Goal: Transaction & Acquisition: Purchase product/service

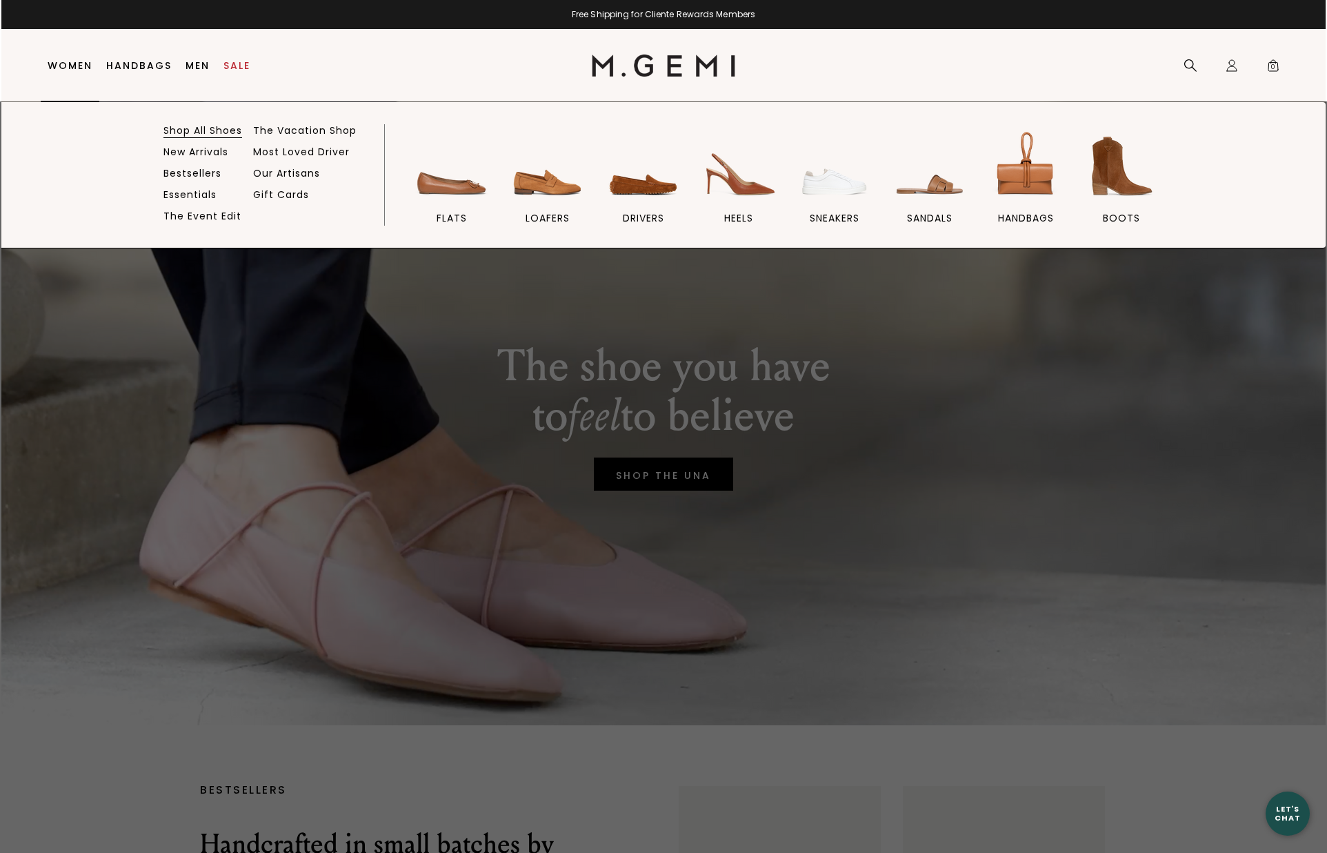
click at [224, 127] on link "Shop All Shoes" at bounding box center [203, 130] width 79 height 12
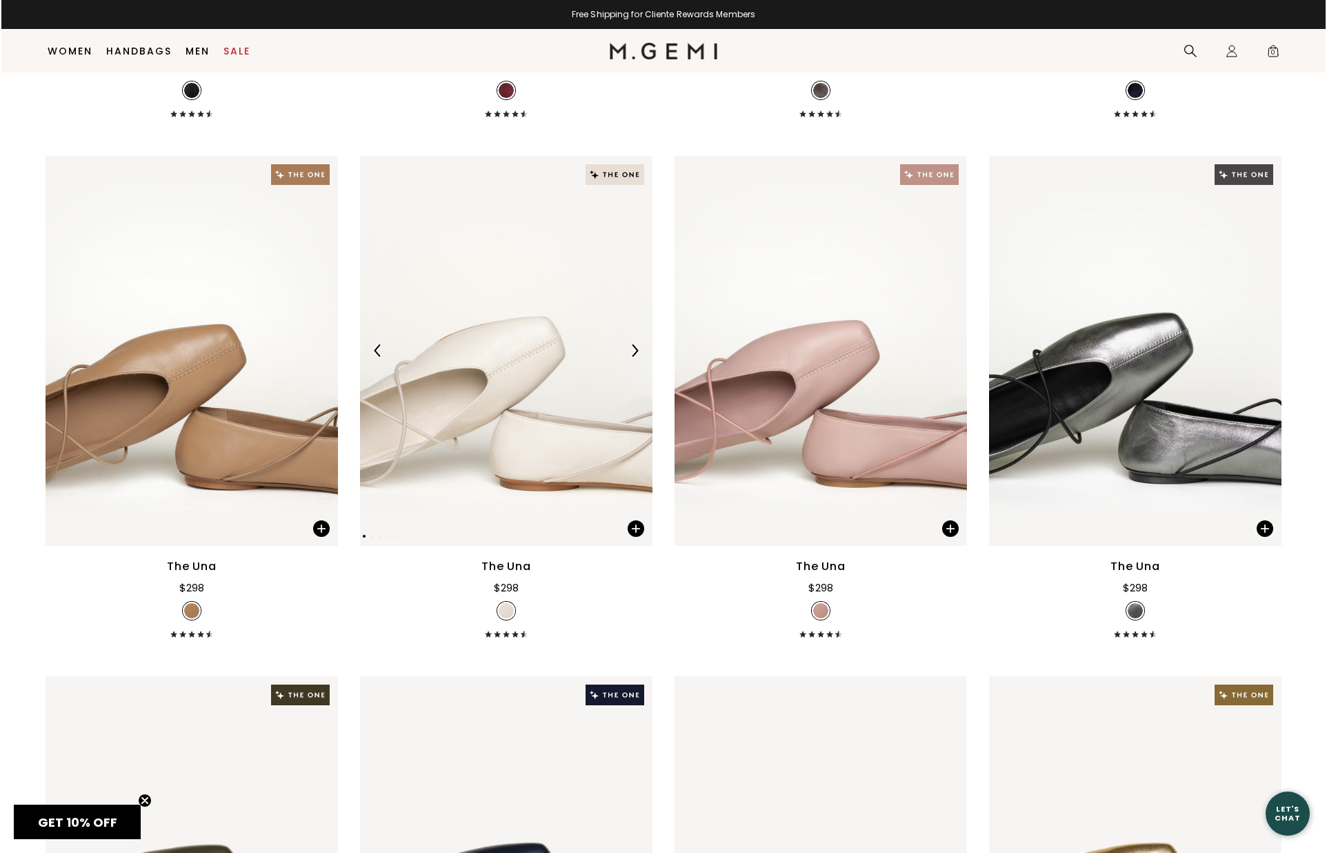
click at [636, 357] on img at bounding box center [634, 350] width 12 height 12
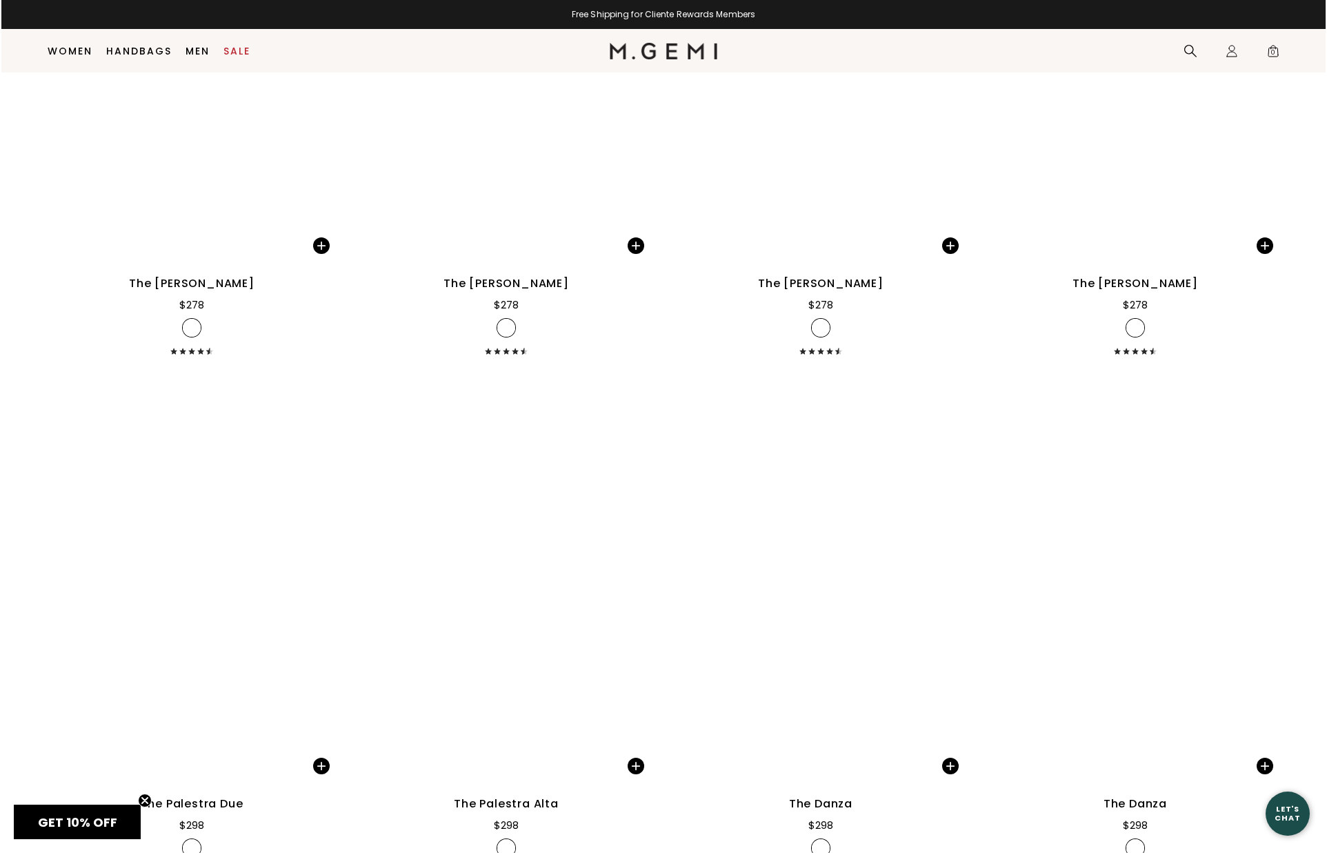
scroll to position [9229, 0]
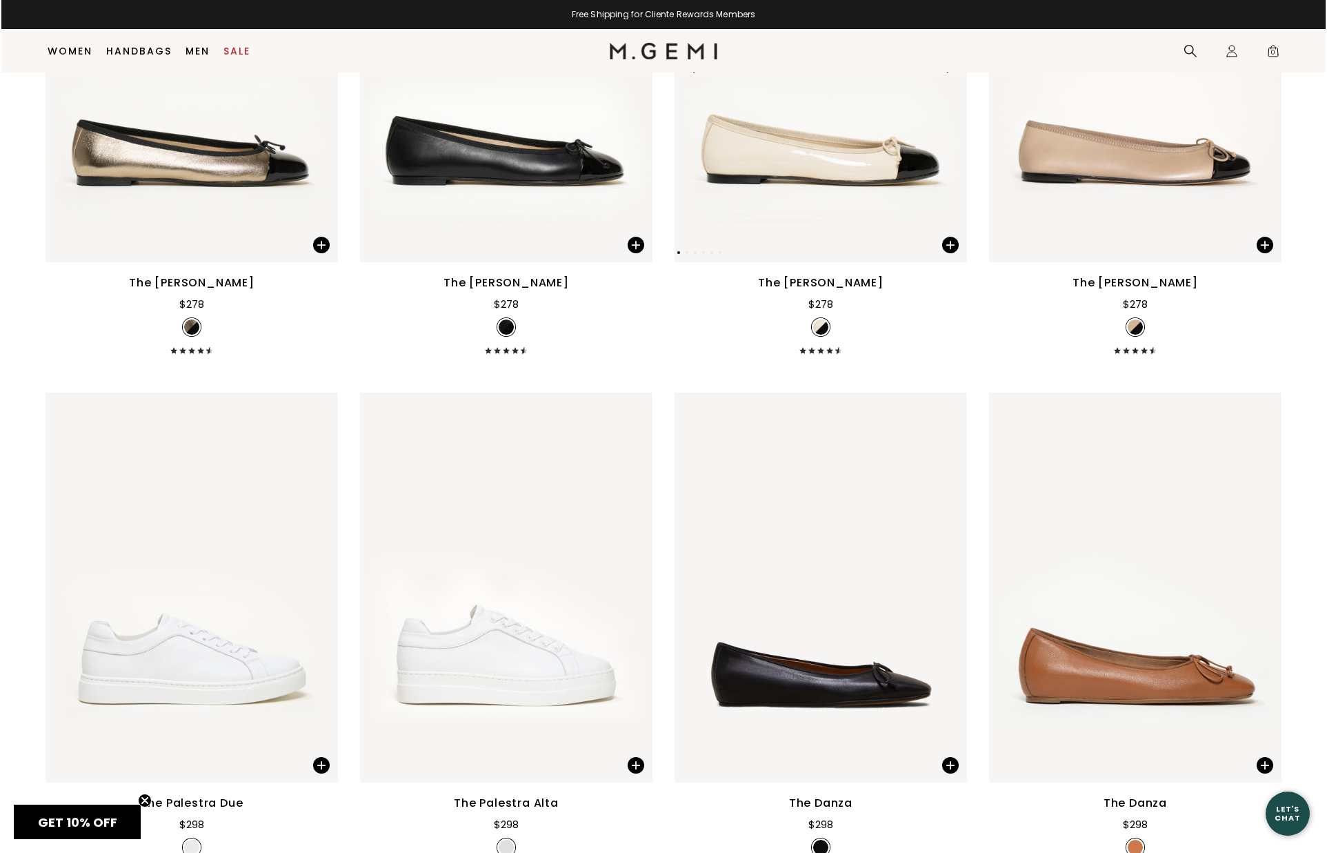
click at [949, 73] on img at bounding box center [949, 67] width 12 height 12
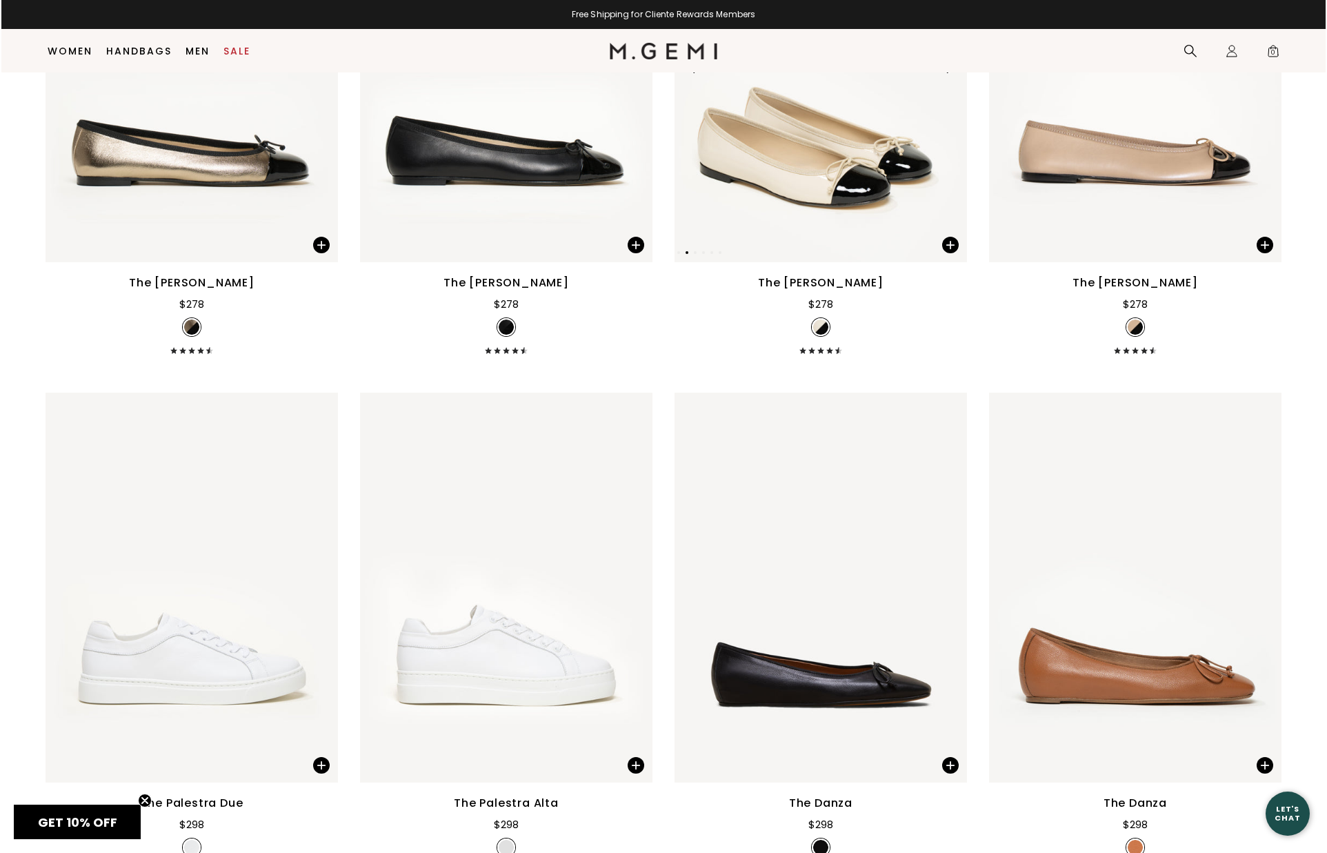
click at [949, 73] on img at bounding box center [949, 67] width 12 height 12
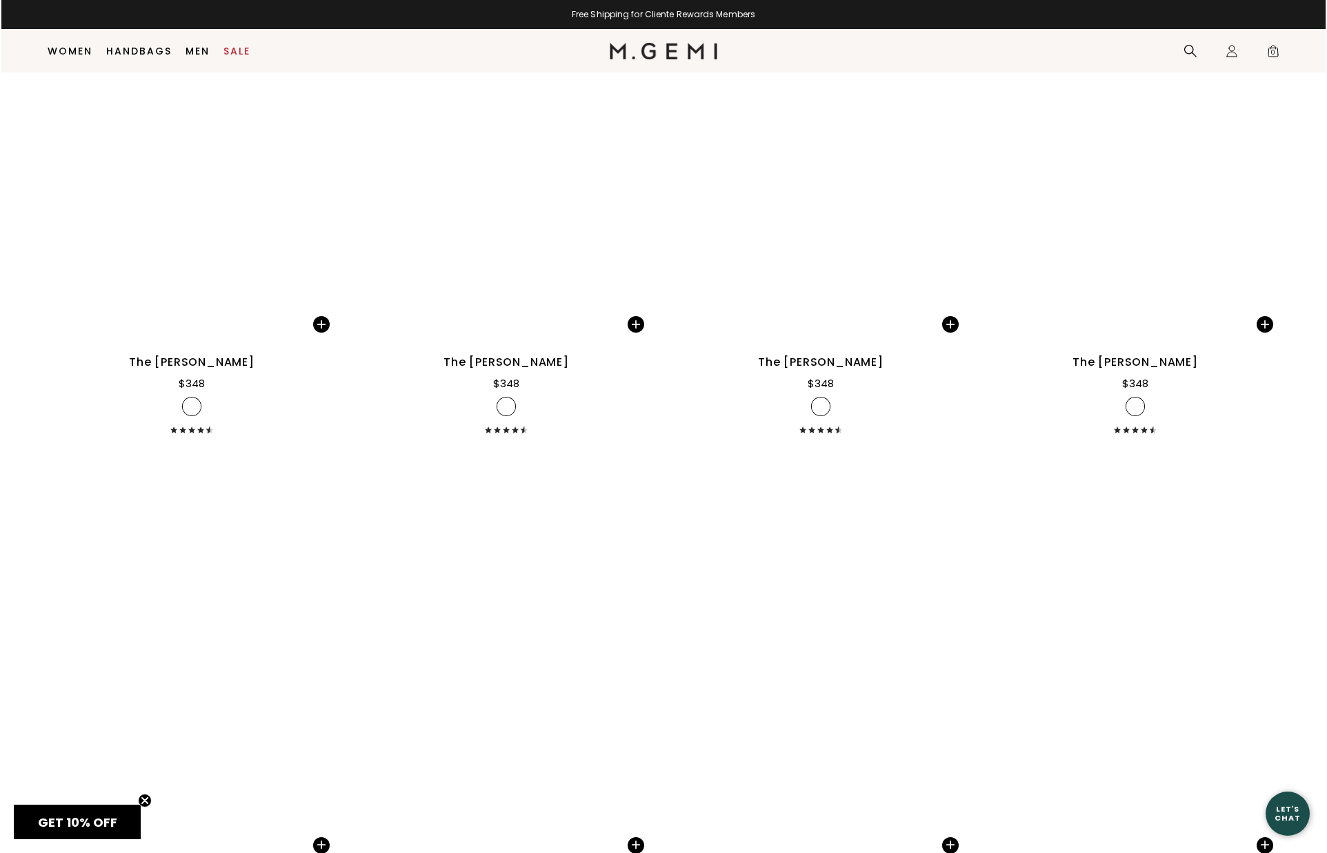
scroll to position [12781, 0]
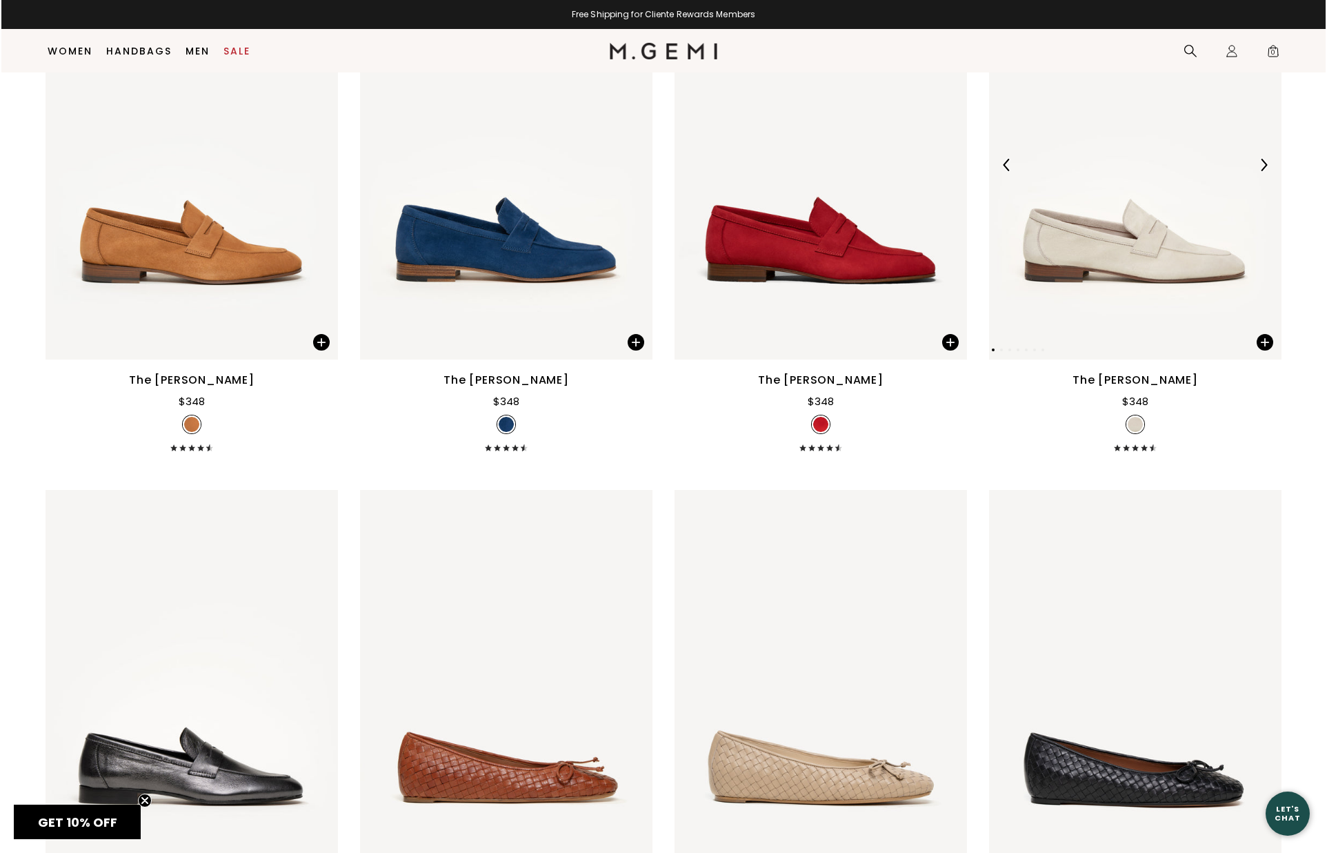
click at [1267, 171] on img at bounding box center [1264, 165] width 12 height 12
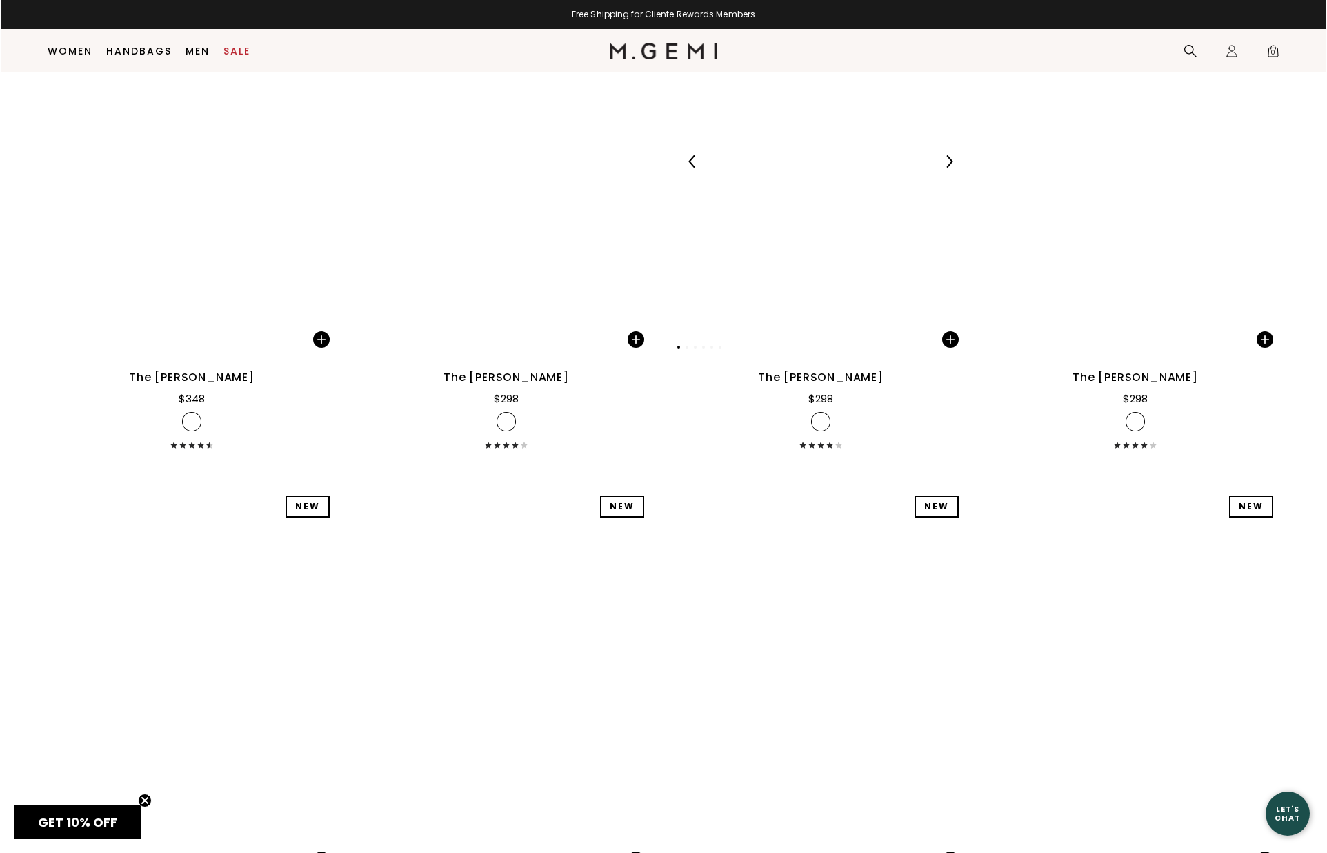
scroll to position [19027, 0]
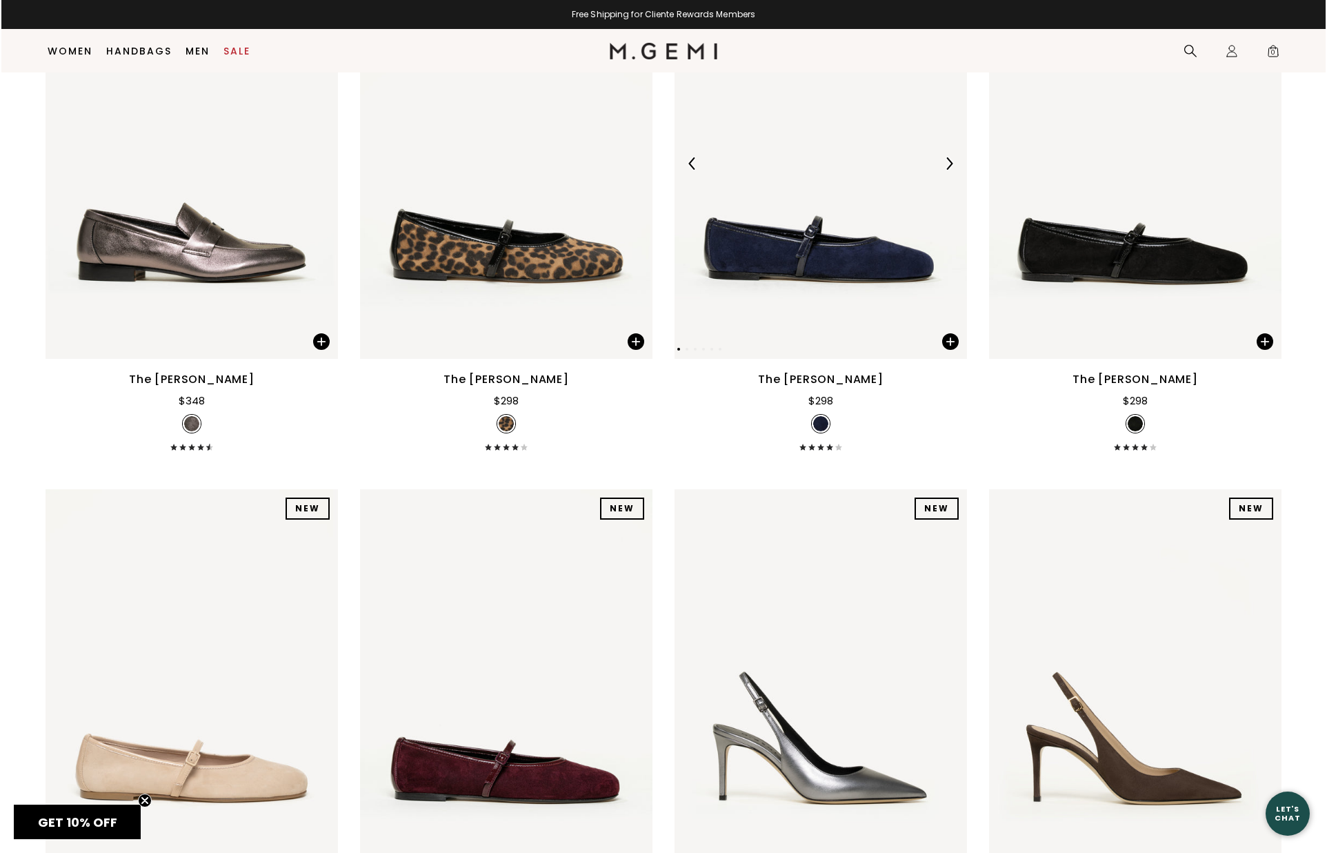
click at [949, 170] on img at bounding box center [949, 163] width 12 height 12
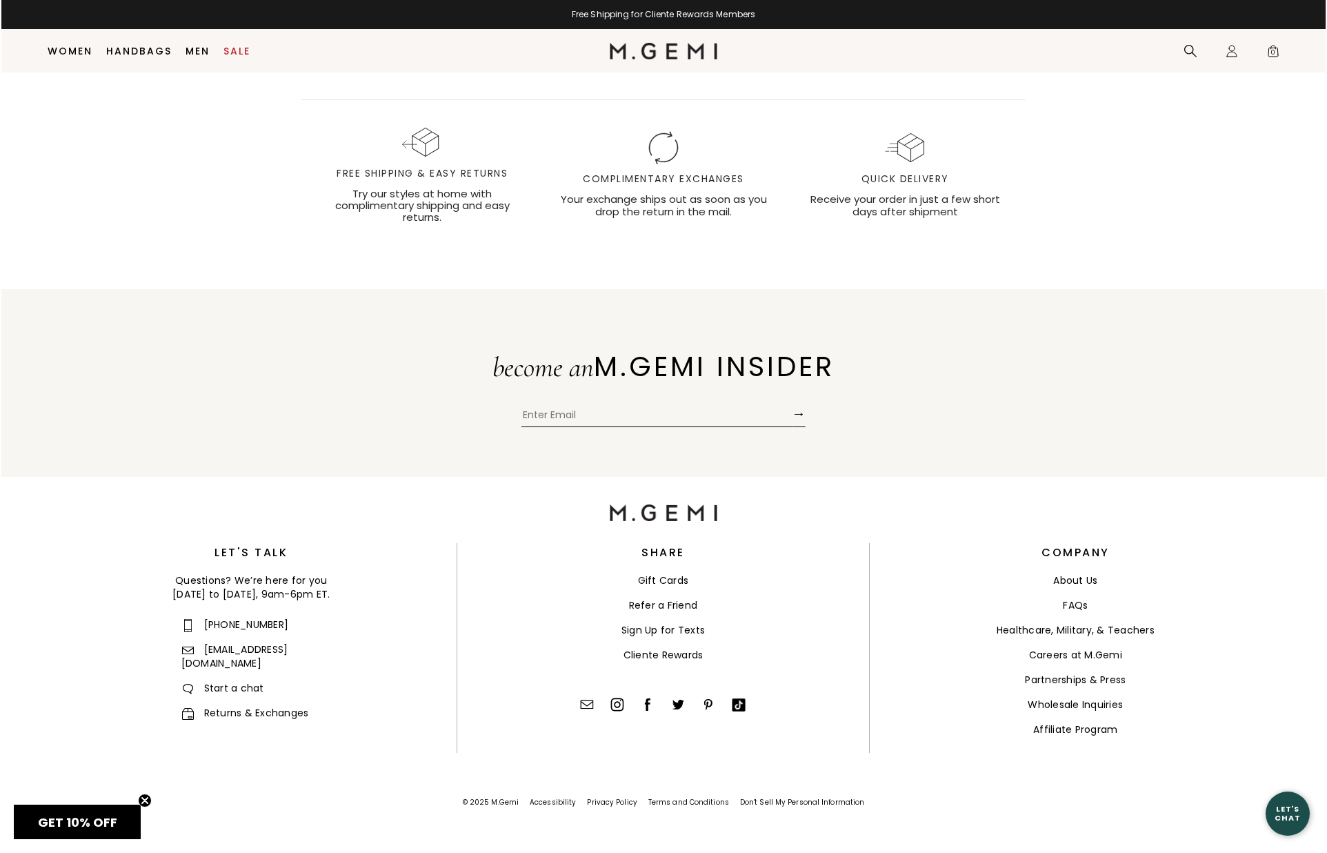
scroll to position [26855, 0]
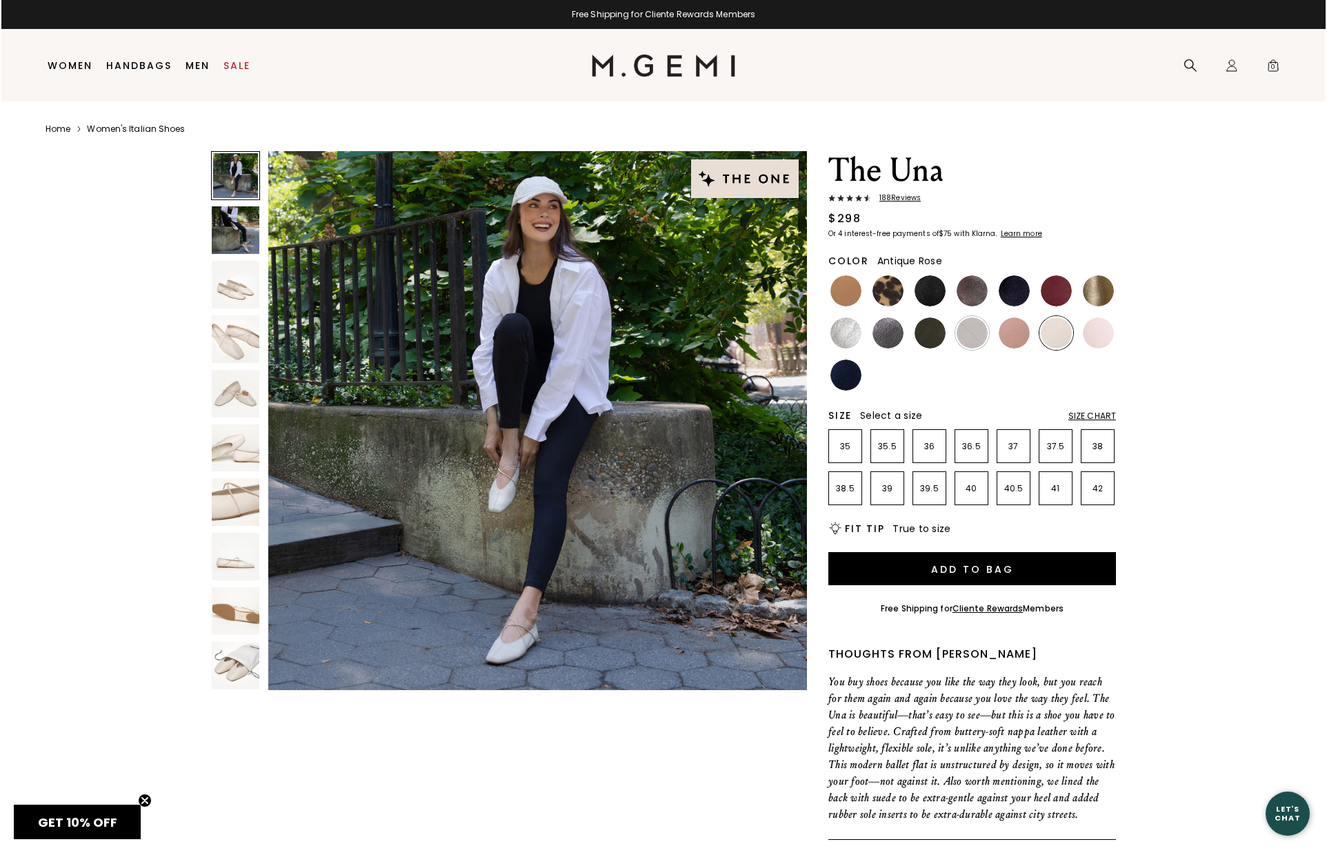
click at [1011, 337] on img at bounding box center [1014, 332] width 31 height 31
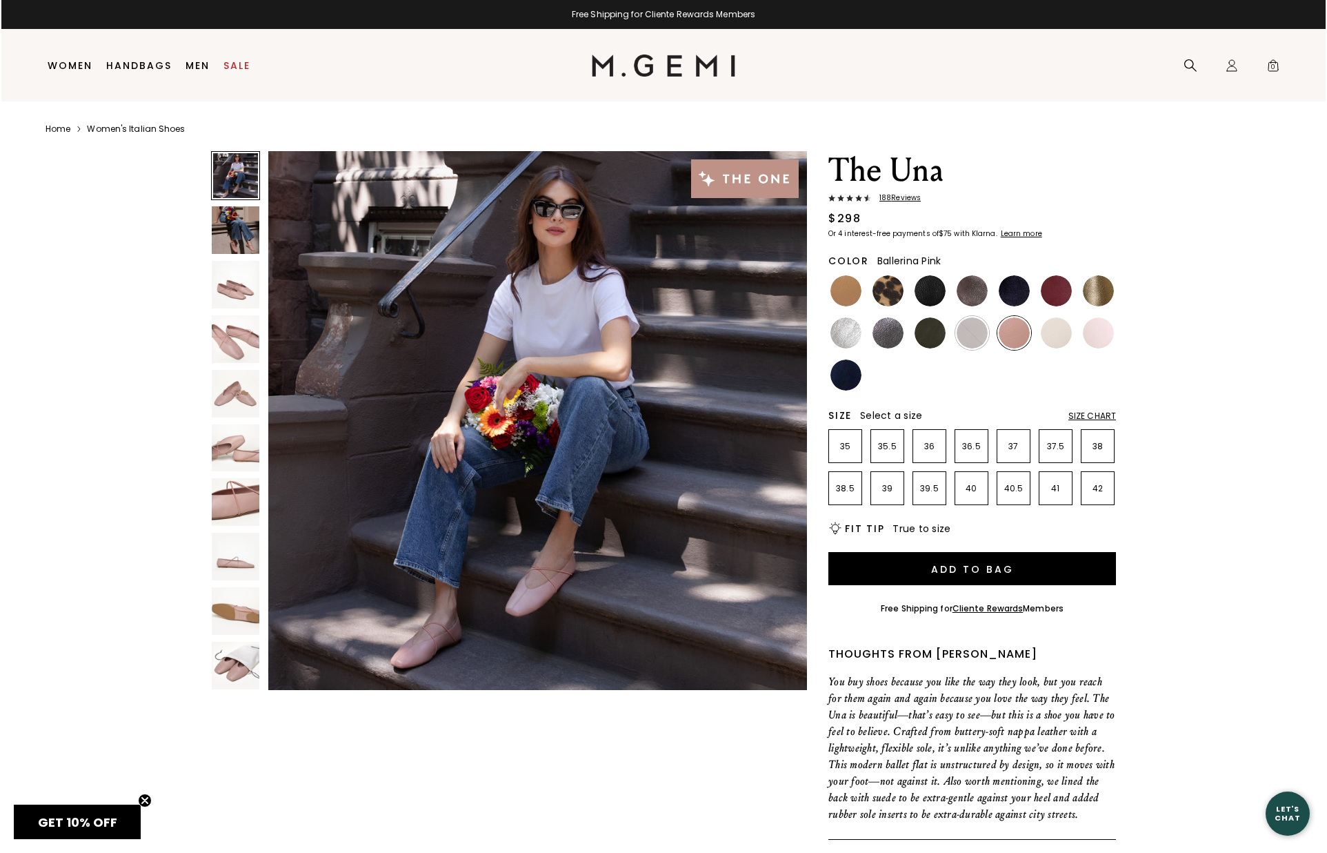
click at [1096, 337] on img at bounding box center [1098, 332] width 31 height 31
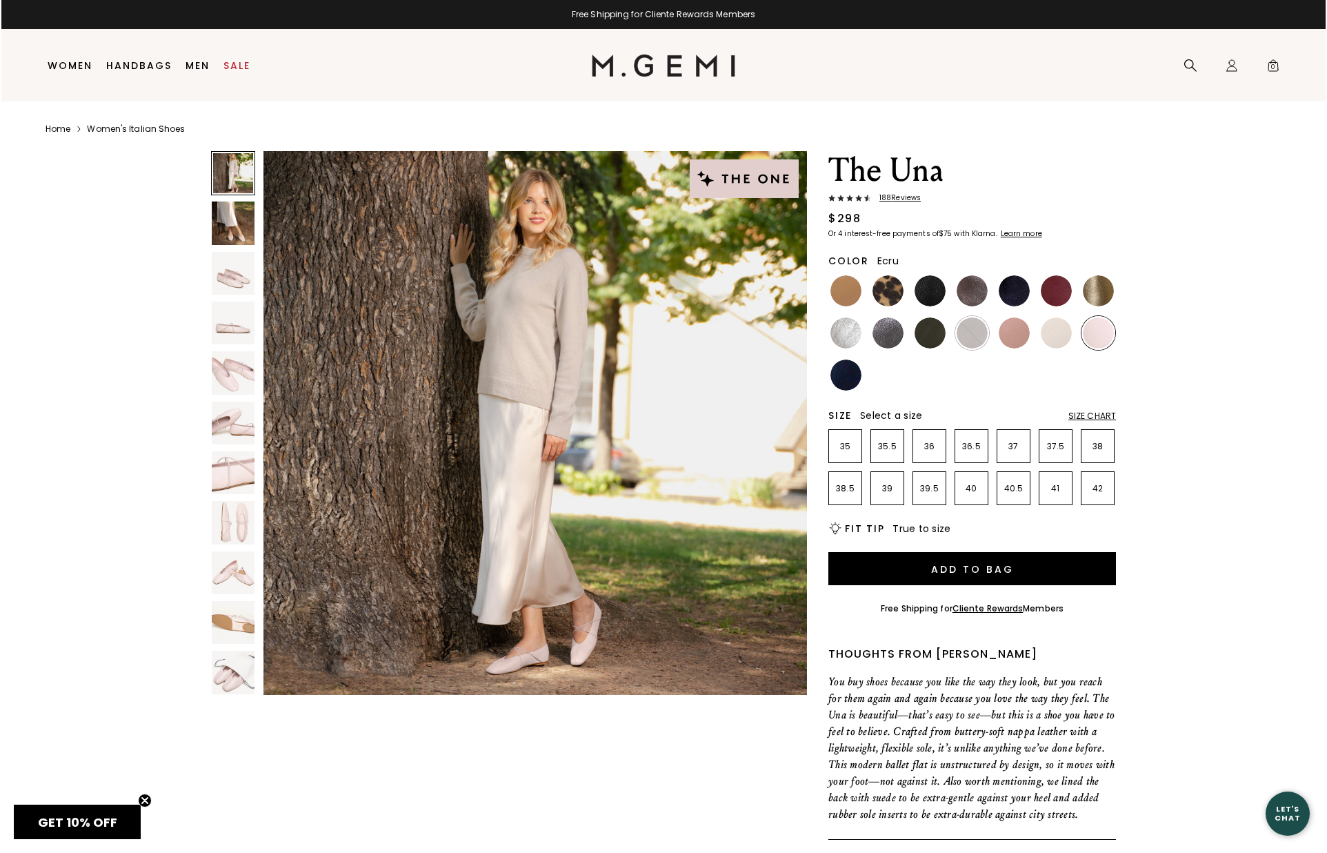
click at [1060, 335] on img at bounding box center [1056, 332] width 31 height 31
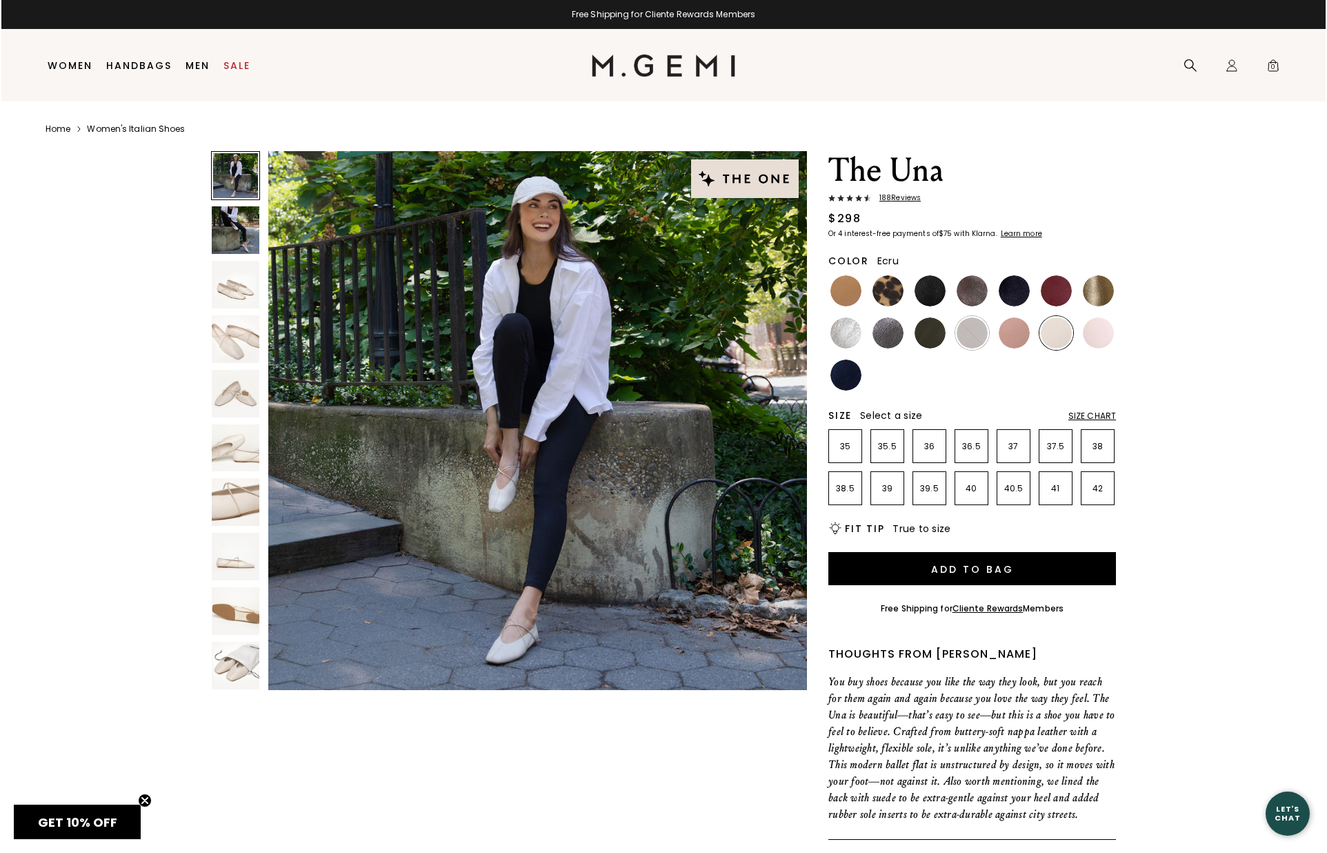
click at [259, 294] on img at bounding box center [236, 285] width 48 height 48
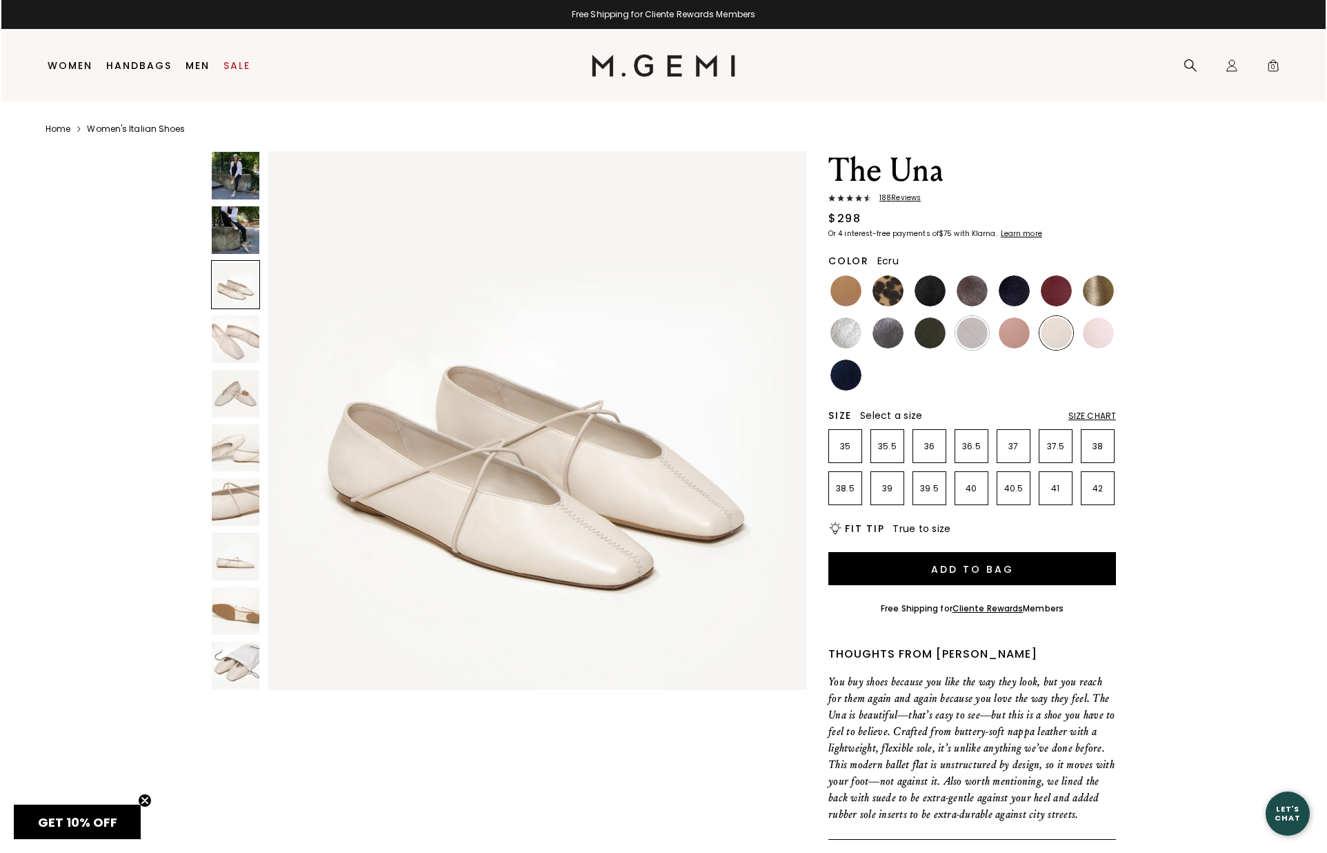
click at [238, 236] on img at bounding box center [236, 230] width 48 height 48
